Goal: Transaction & Acquisition: Book appointment/travel/reservation

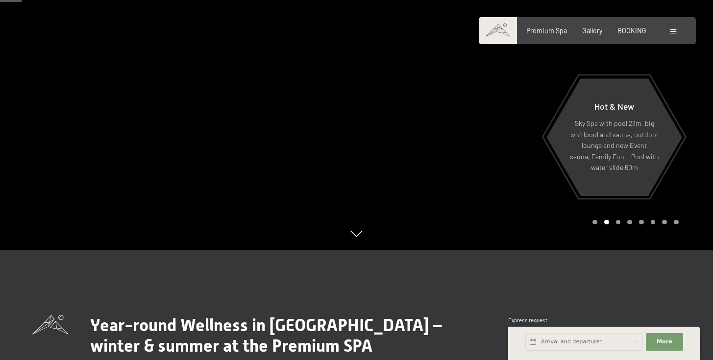
scroll to position [155, 0]
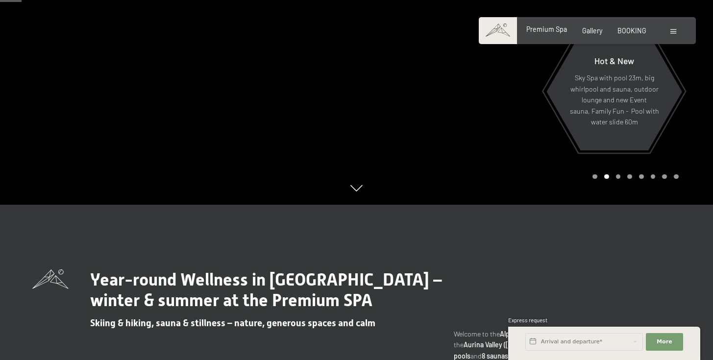
click at [554, 30] on span "Premium Spa" at bounding box center [546, 29] width 41 height 8
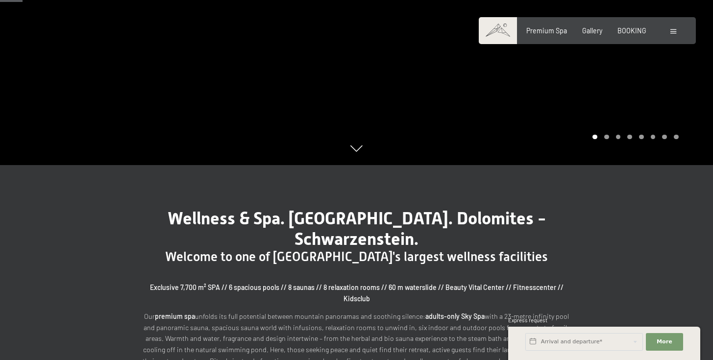
scroll to position [162, 0]
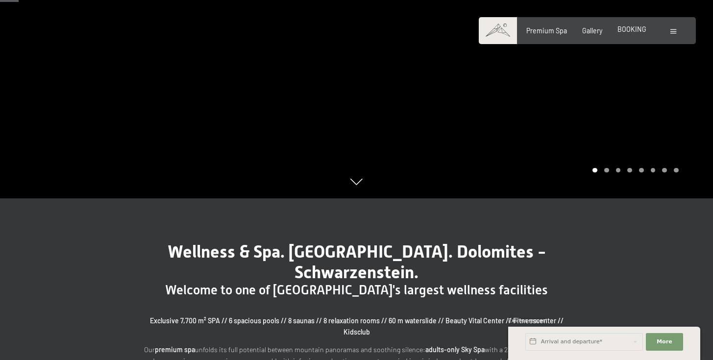
click at [631, 28] on span "BOOKING" at bounding box center [631, 29] width 29 height 8
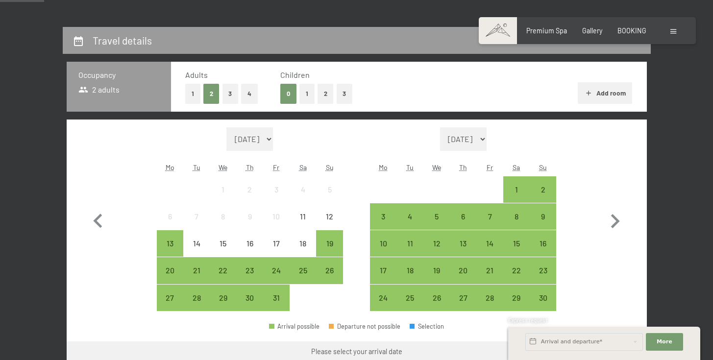
scroll to position [236, 0]
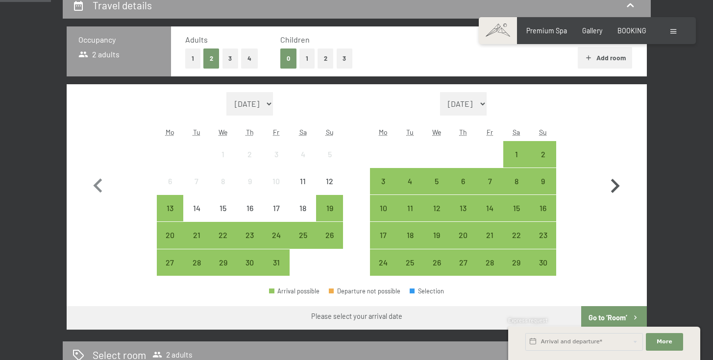
click at [611, 183] on icon "button" at bounding box center [614, 186] width 28 height 28
select select "[DATE]"
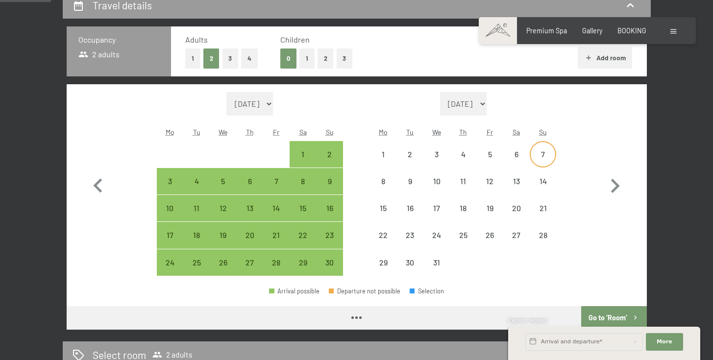
select select "2025-11-01"
select select "2025-12-01"
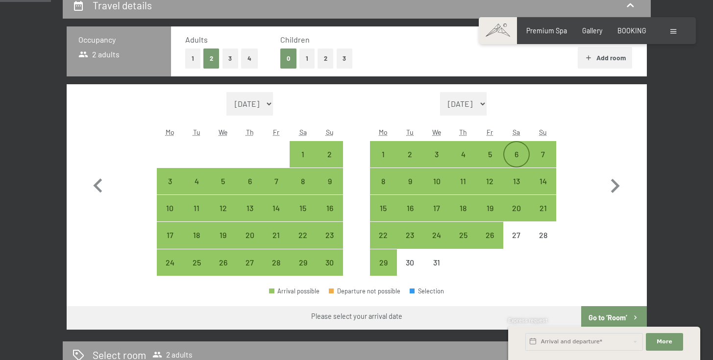
click at [512, 155] on div "6" at bounding box center [516, 162] width 24 height 24
select select "2025-11-01"
select select "2025-12-01"
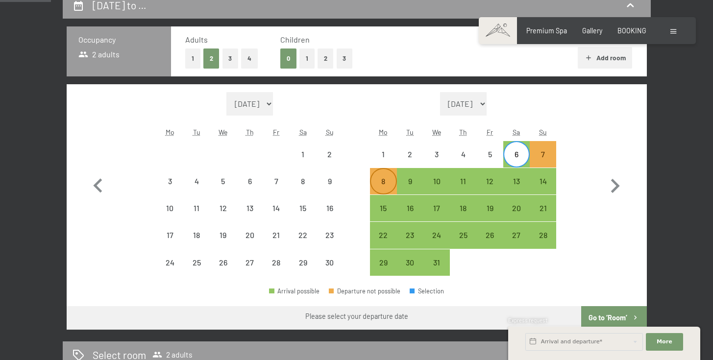
click at [381, 182] on div "8" at bounding box center [383, 189] width 24 height 24
select select "2025-11-01"
select select "2025-12-01"
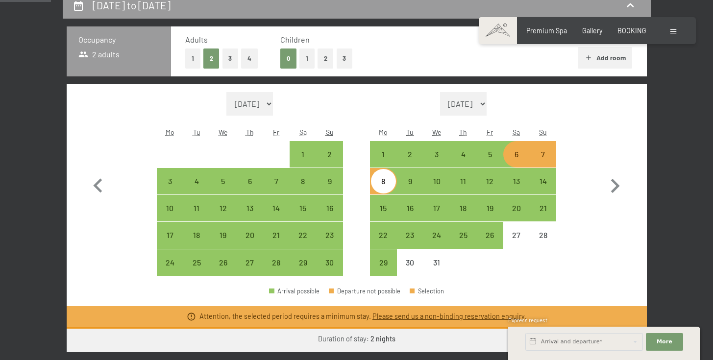
click at [565, 216] on div "Month/year October 2025 November 2025 December 2025 January 2026 February 2026 …" at bounding box center [356, 184] width 545 height 184
click at [495, 151] on div "5" at bounding box center [489, 162] width 24 height 24
select select "2025-11-01"
select select "2025-12-01"
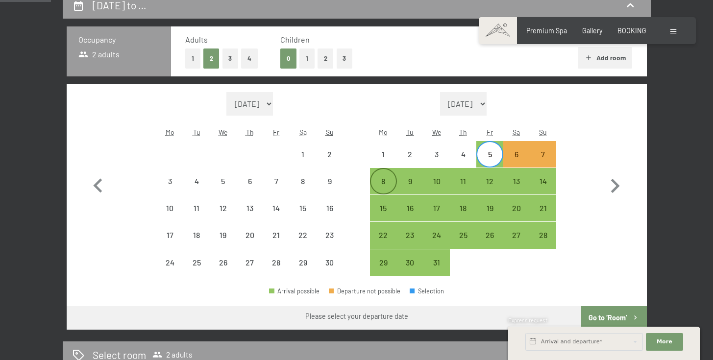
click at [384, 181] on div "8" at bounding box center [383, 189] width 24 height 24
select select "2025-11-01"
select select "2025-12-01"
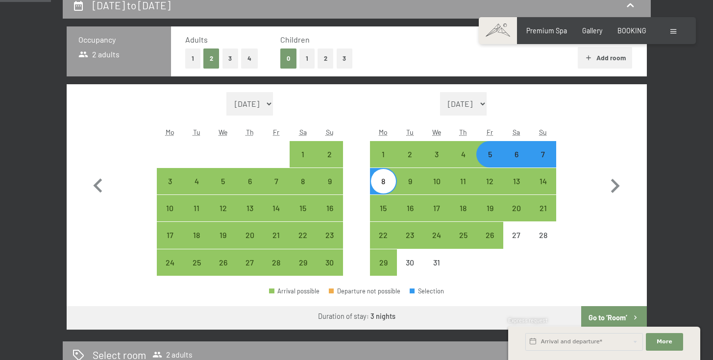
click at [512, 158] on div "6" at bounding box center [516, 162] width 24 height 24
select select "2025-11-01"
select select "2025-12-01"
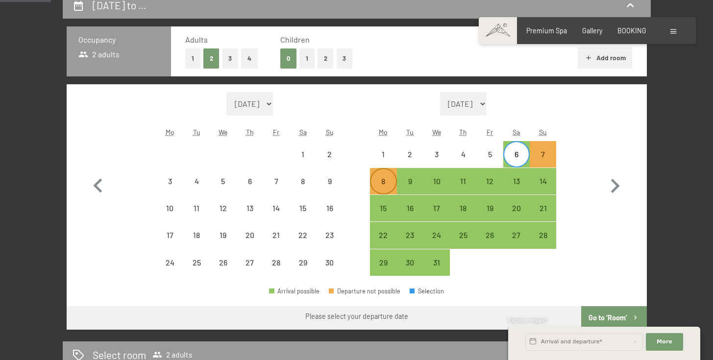
click at [391, 186] on div "8" at bounding box center [383, 189] width 24 height 24
select select "2025-11-01"
select select "2025-12-01"
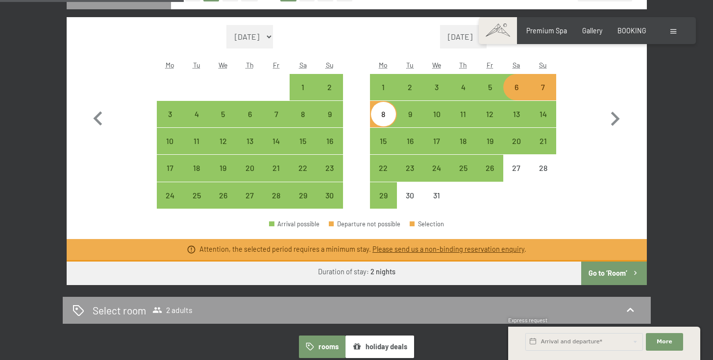
scroll to position [320, 0]
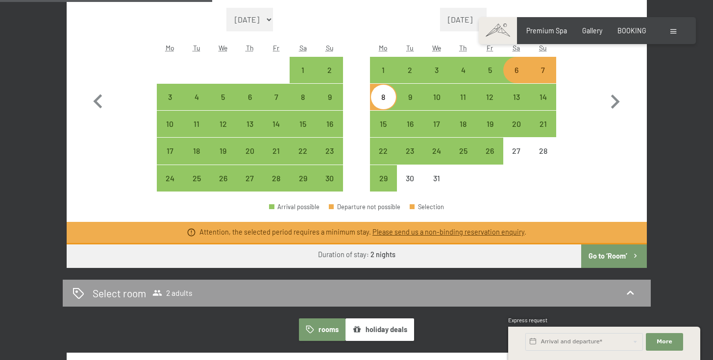
click at [425, 234] on link "Please send us a non-binding reservation enquiry" at bounding box center [448, 232] width 152 height 8
select select "2025-11-01"
select select "2025-12-01"
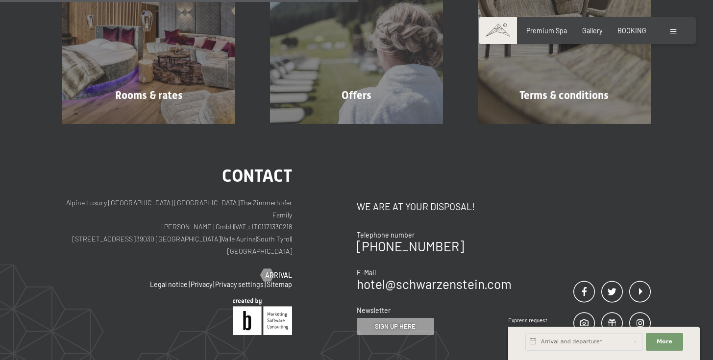
scroll to position [228, 0]
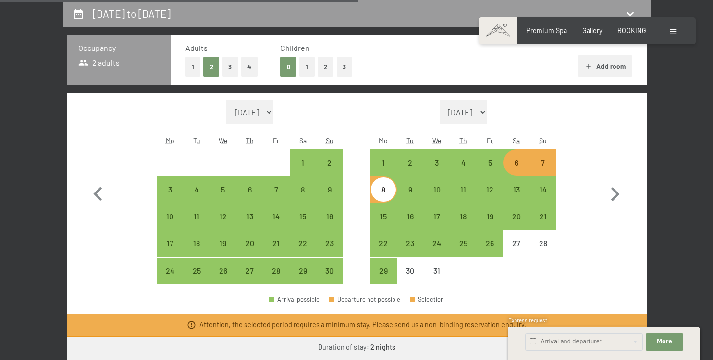
click at [408, 326] on link "Please send us a non-binding reservation enquiry" at bounding box center [448, 324] width 152 height 8
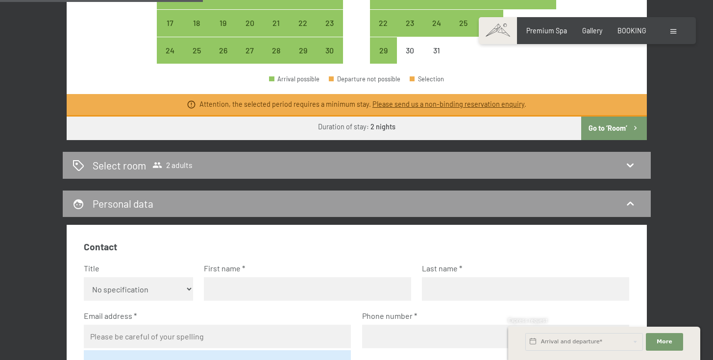
scroll to position [495, 0]
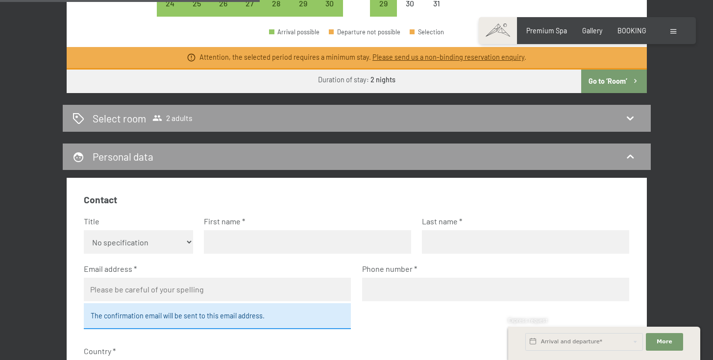
click at [380, 209] on fieldset "Contact Title No specification Ms. Mr. First name Last name Email address The c…" at bounding box center [356, 334] width 545 height 283
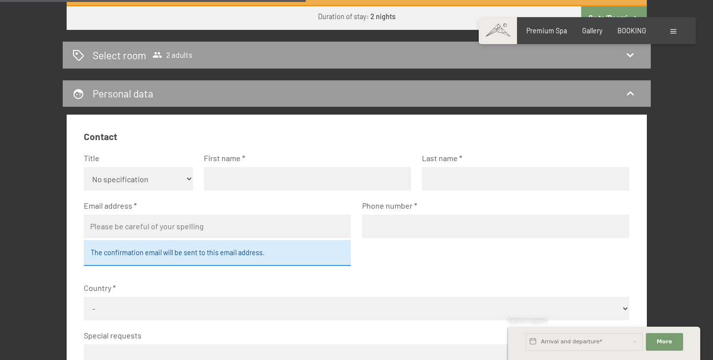
scroll to position [394, 0]
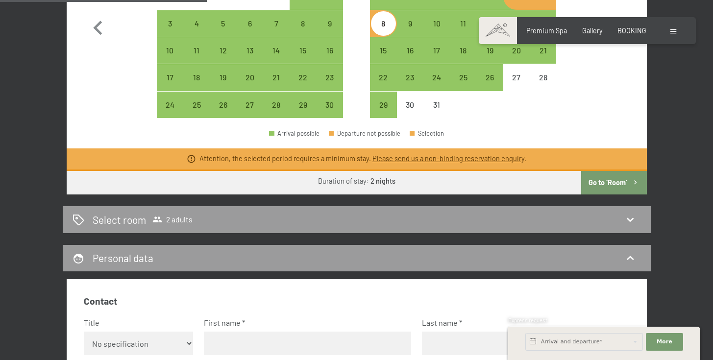
click at [384, 156] on link "Please send us a non-binding reservation enquiry" at bounding box center [448, 158] width 152 height 8
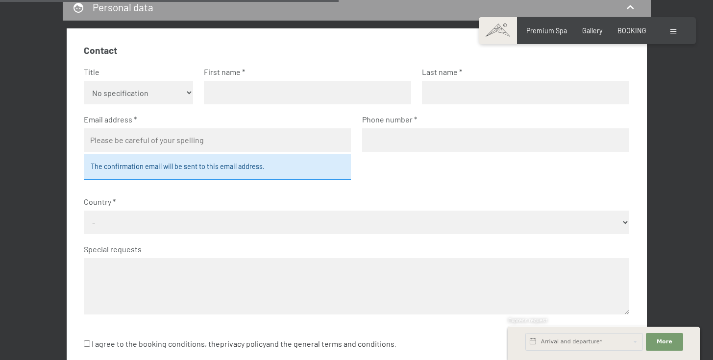
scroll to position [602, 0]
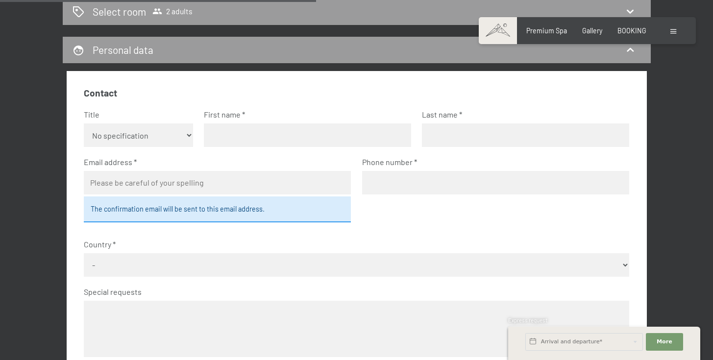
click at [252, 175] on input "email" at bounding box center [217, 183] width 267 height 24
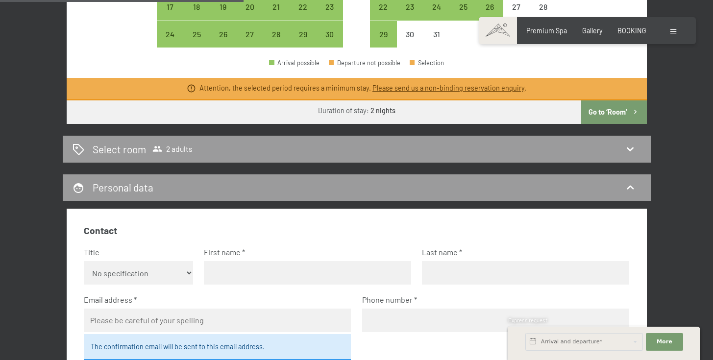
scroll to position [463, 0]
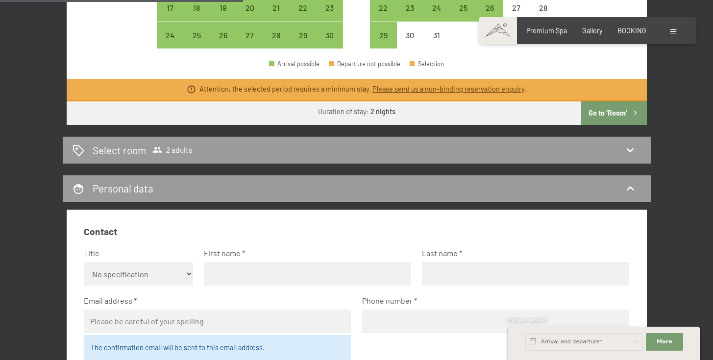
click at [153, 267] on select "No specification Ms. Mr." at bounding box center [138, 274] width 109 height 24
select select "f"
click at [220, 266] on input "text" at bounding box center [307, 274] width 207 height 24
type input "GIULIA"
click at [498, 275] on input "text" at bounding box center [525, 274] width 207 height 24
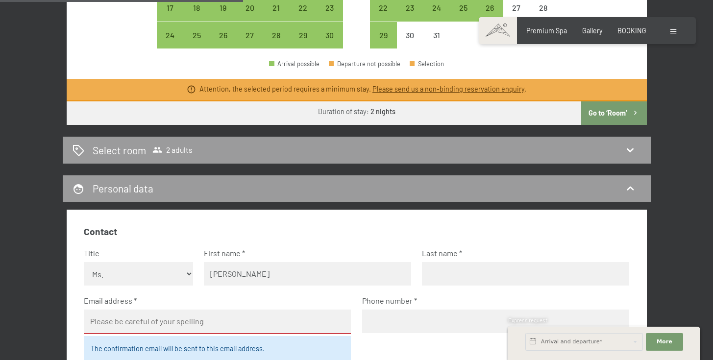
type input "COPPOTELLI"
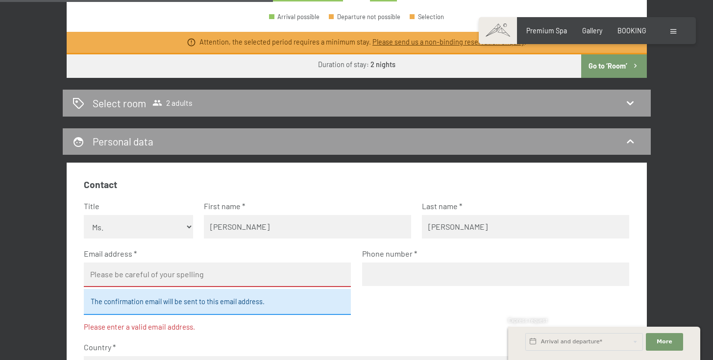
scroll to position [527, 0]
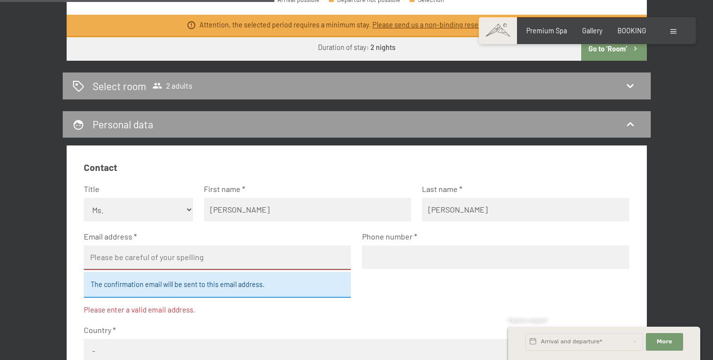
click at [266, 260] on input "email" at bounding box center [217, 257] width 267 height 24
type input "giulia.coppotelli@gmail.com"
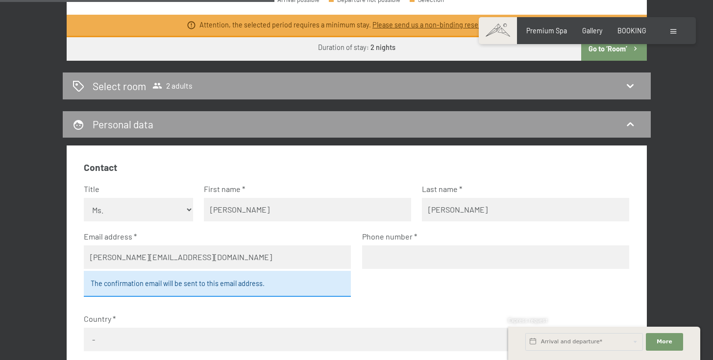
click at [389, 269] on fieldset "Contact Title No specification Ms. Mr. First name GIULIA Last name COPPOTELLI E…" at bounding box center [356, 302] width 545 height 283
click at [397, 261] on input "tel" at bounding box center [495, 257] width 267 height 24
type input "3455986345"
click at [369, 298] on fieldset "Contact Title No specification Ms. Mr. First name GIULIA Last name COPPOTELLI E…" at bounding box center [356, 302] width 545 height 283
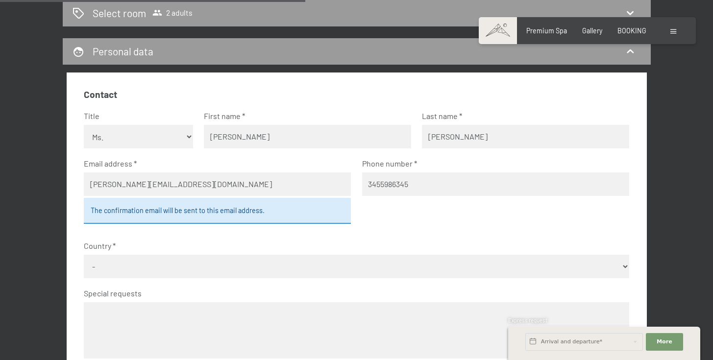
scroll to position [620, 0]
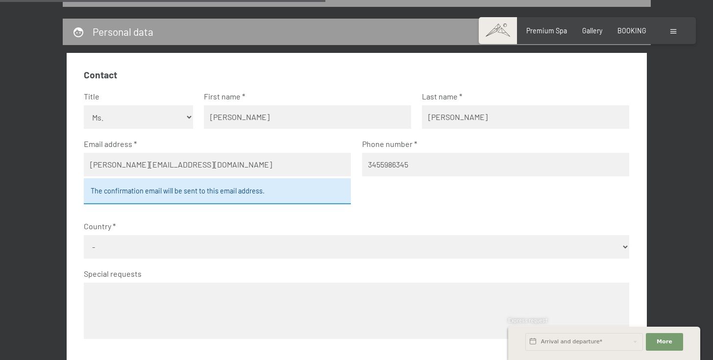
click at [359, 232] on div "Country - Germany Austria Switzerland Italy Netherlands Belgium United Kingdom …" at bounding box center [356, 240] width 545 height 38
click at [335, 238] on select "- Germany Austria Switzerland Italy Netherlands Belgium United Kingdom of Great…" at bounding box center [356, 247] width 545 height 24
select select "ITA"
click at [353, 223] on label "Country" at bounding box center [352, 226] width 537 height 11
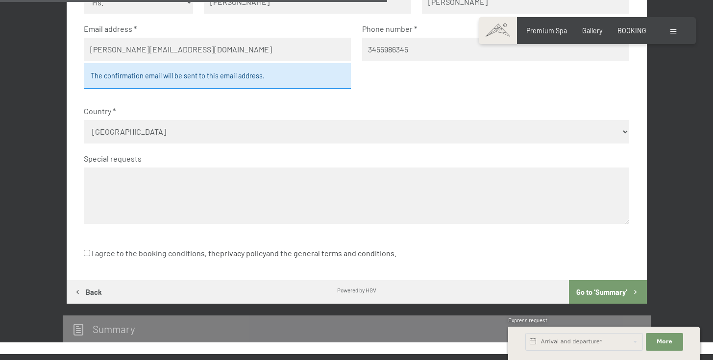
scroll to position [737, 0]
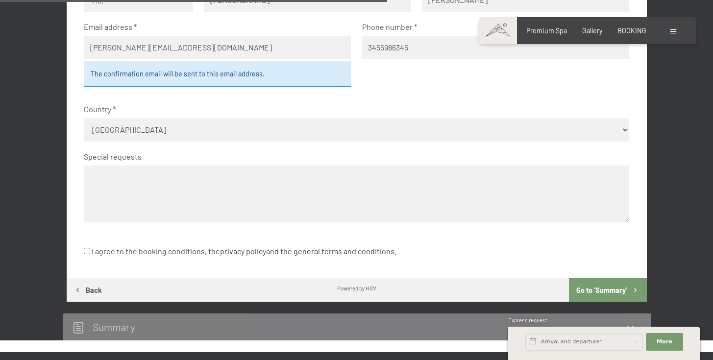
click at [91, 256] on label "I agree to the booking conditions, the privacy policy and the general terms and…" at bounding box center [240, 251] width 312 height 19
click at [90, 254] on input "I agree to the booking conditions, the privacy policy and the general terms and…" at bounding box center [87, 251] width 6 height 6
checkbox input "true"
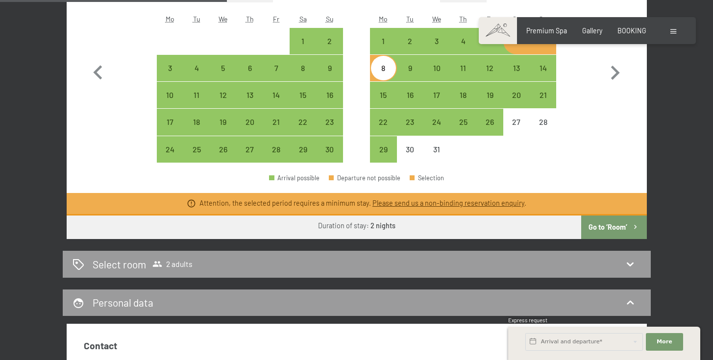
scroll to position [486, 0]
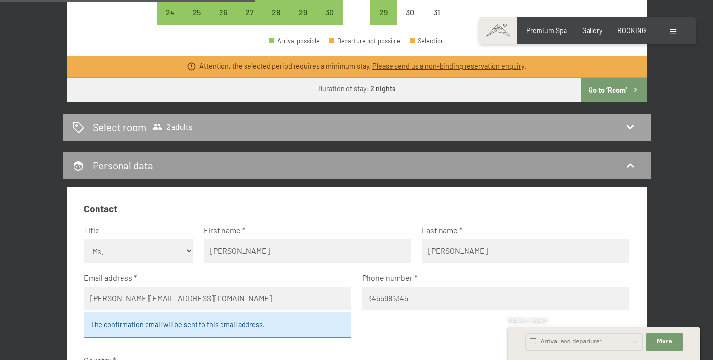
click at [368, 121] on div "Select room 2 adults" at bounding box center [356, 127] width 568 height 14
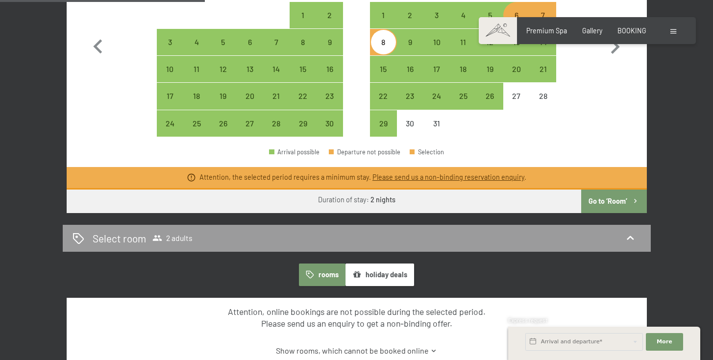
scroll to position [479, 0]
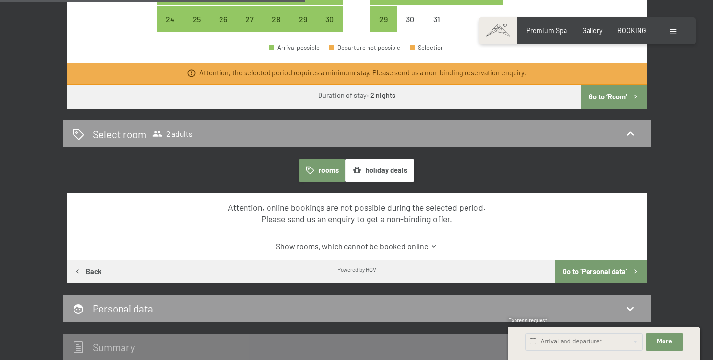
click at [587, 272] on button "Go to ‘Personal data’" at bounding box center [600, 272] width 91 height 24
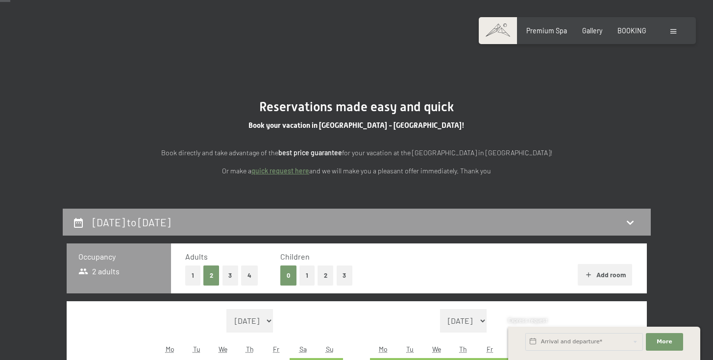
scroll to position [20, 0]
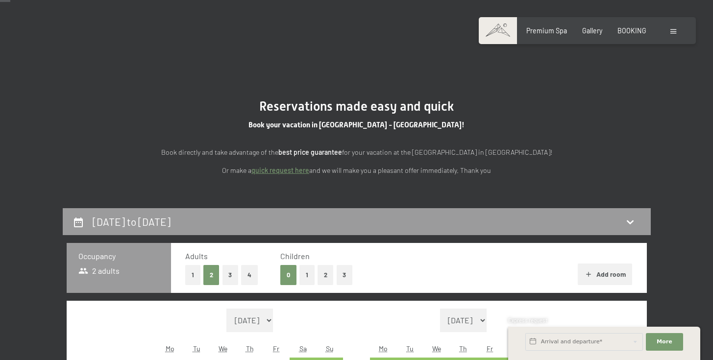
click at [302, 169] on link "quick request here" at bounding box center [280, 170] width 58 height 8
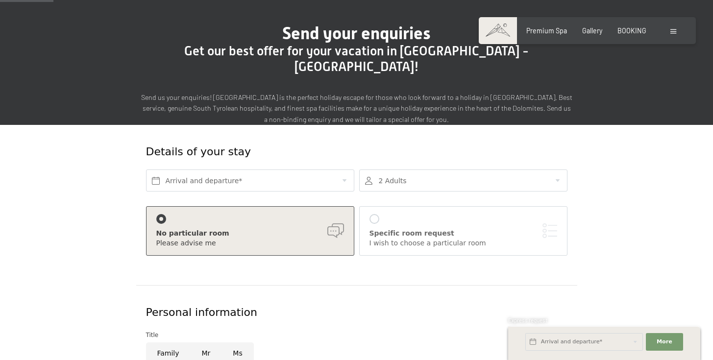
scroll to position [72, 0]
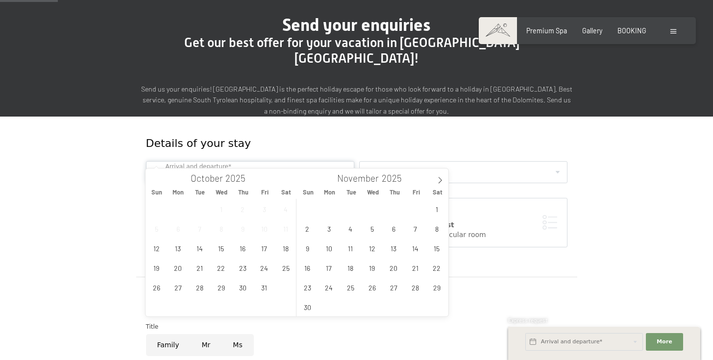
click at [309, 161] on input "text" at bounding box center [250, 172] width 208 height 22
click at [441, 183] on icon at bounding box center [439, 180] width 7 height 7
click at [433, 212] on span "6" at bounding box center [436, 208] width 19 height 19
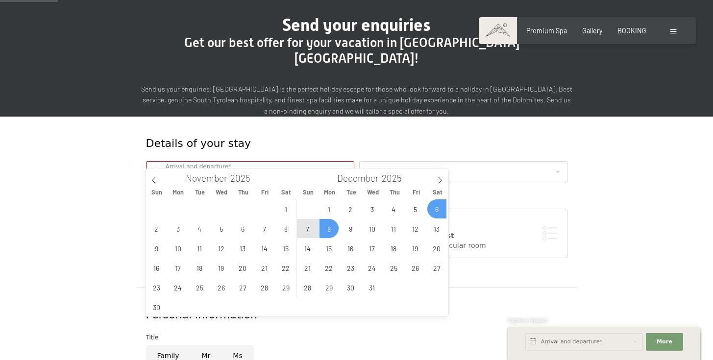
click at [335, 233] on span "8" at bounding box center [328, 228] width 19 height 19
type input "Sat. 06/12/2025 - Mon. 08/12/2025"
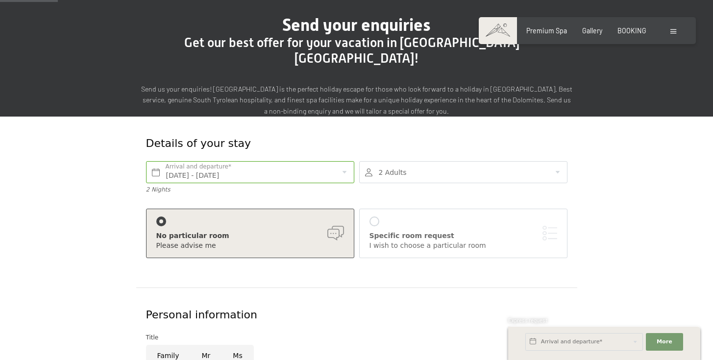
click at [372, 199] on div "No particular room Please advise me Specific room request I wish to choose a pa…" at bounding box center [356, 236] width 426 height 74
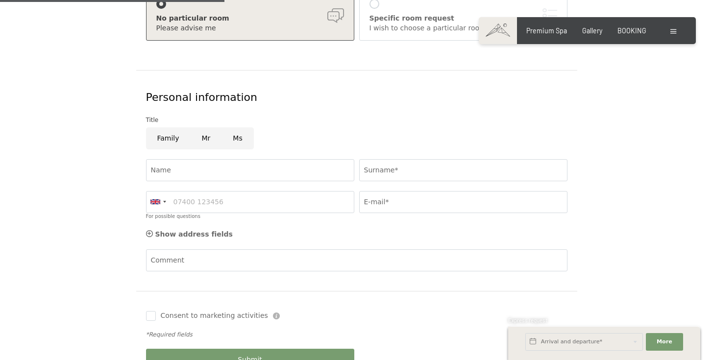
scroll to position [246, 0]
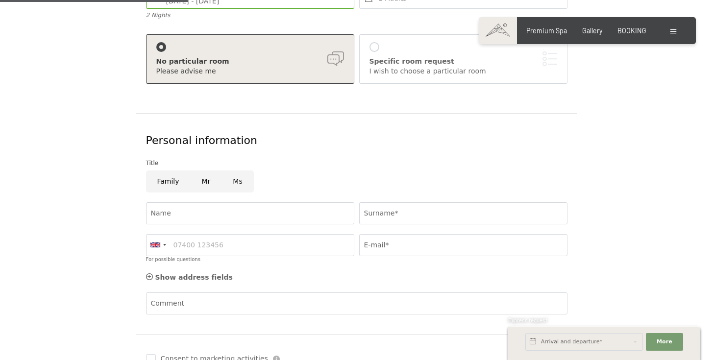
click at [234, 170] on input "Ms" at bounding box center [237, 181] width 32 height 22
radio input "true"
click at [219, 202] on input "Name" at bounding box center [250, 213] width 208 height 22
type input "[PERSON_NAME]"
click at [378, 202] on input "Surname*" at bounding box center [463, 213] width 208 height 22
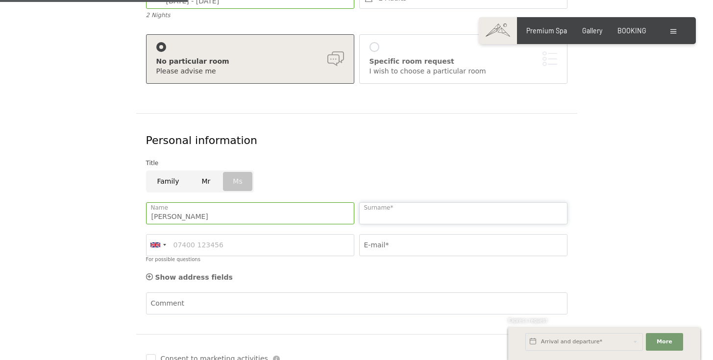
type input "[PERSON_NAME]"
click at [287, 235] on input "For possible questions" at bounding box center [250, 245] width 208 height 22
click at [166, 244] on div at bounding box center [164, 245] width 3 height 2
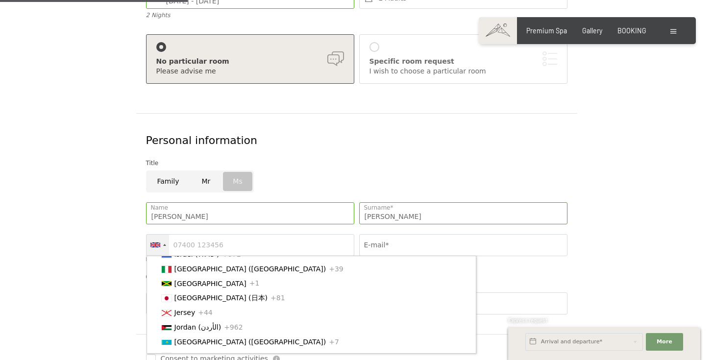
scroll to position [1634, 0]
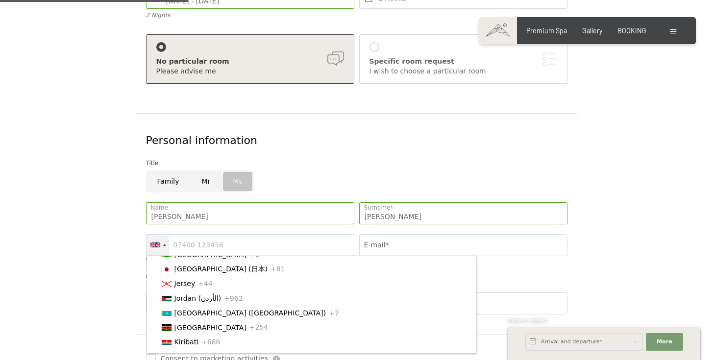
click at [176, 244] on span "[GEOGRAPHIC_DATA] ([GEOGRAPHIC_DATA])" at bounding box center [250, 240] width 152 height 8
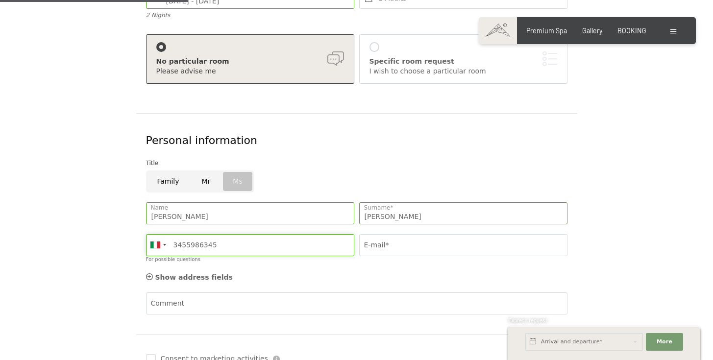
type input "3455986345"
click at [482, 234] on input "E-mail*" at bounding box center [463, 245] width 208 height 22
type input "giulia.coppotelli@gmail.com"
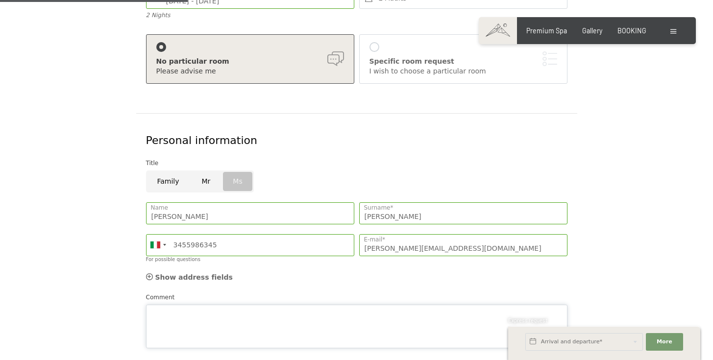
click at [266, 305] on textarea "Comment" at bounding box center [356, 327] width 421 height 44
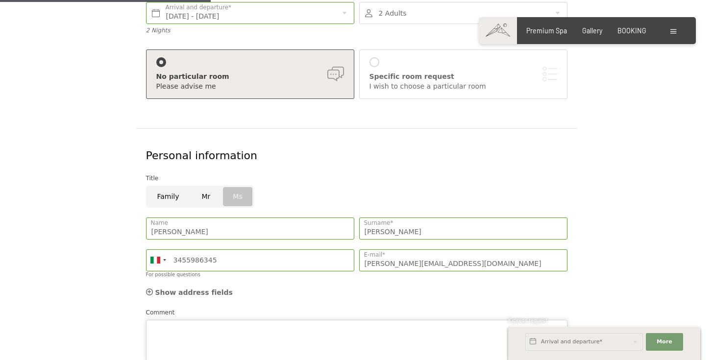
scroll to position [286, 0]
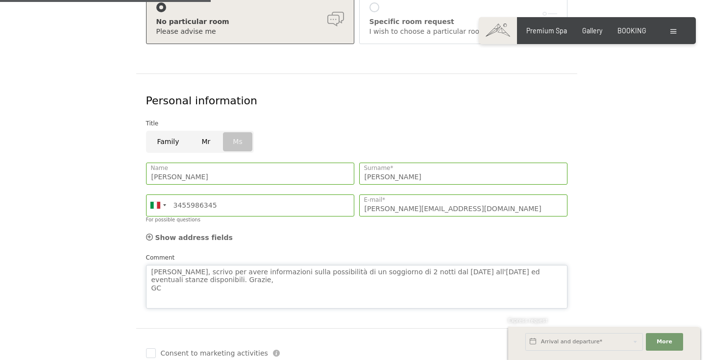
click at [198, 265] on textarea "Buongiorno, scrivo per avere informazioni sulla possibilità di un soggiorno di …" at bounding box center [356, 287] width 421 height 44
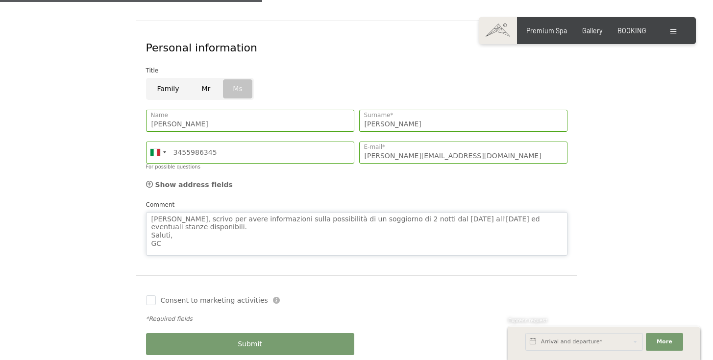
scroll to position [395, 0]
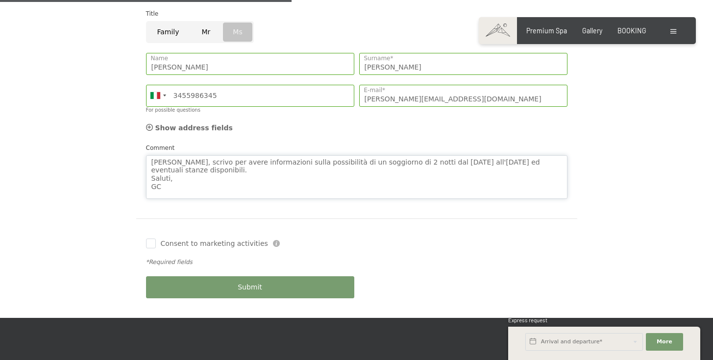
type textarea "Buongiorno, scrivo per avere informazioni sulla possibilità di un soggiorno di …"
click at [218, 276] on button "Submit" at bounding box center [250, 287] width 208 height 22
